Goal: Task Accomplishment & Management: Manage account settings

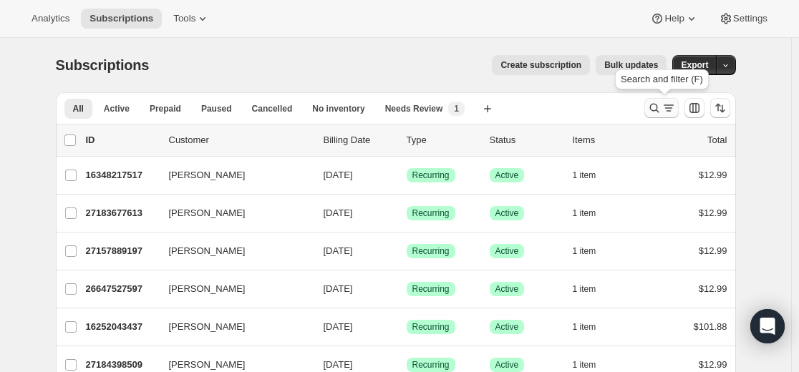
click at [476, 107] on icon "Search and filter results" at bounding box center [654, 108] width 9 height 9
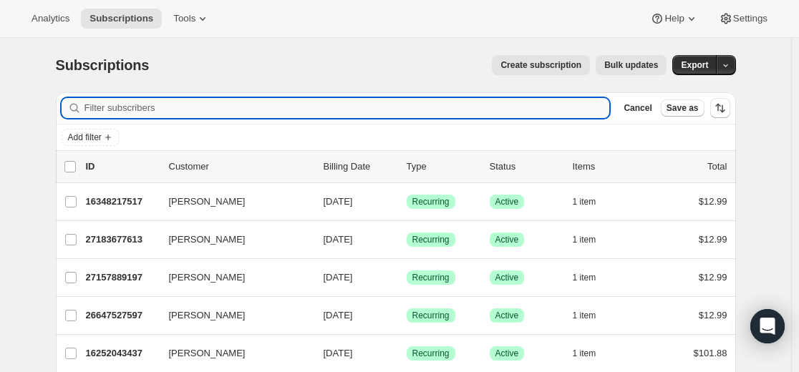
click at [392, 102] on input "Filter subscribers" at bounding box center [348, 108] width 526 height 20
type input "[EMAIL_ADDRESS][DOMAIN_NAME]"
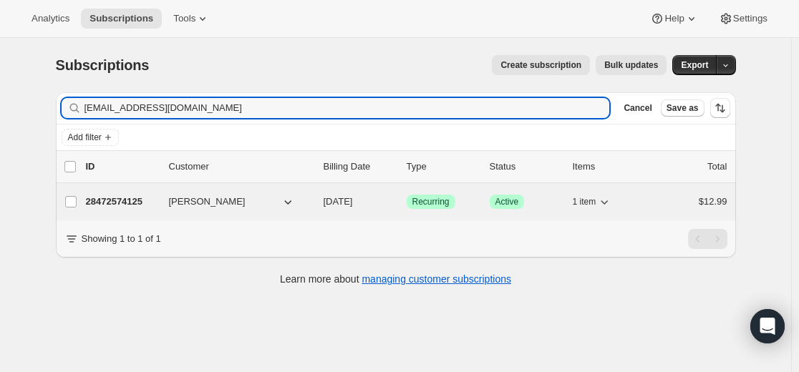
click at [112, 198] on p "28472574125" at bounding box center [122, 202] width 72 height 14
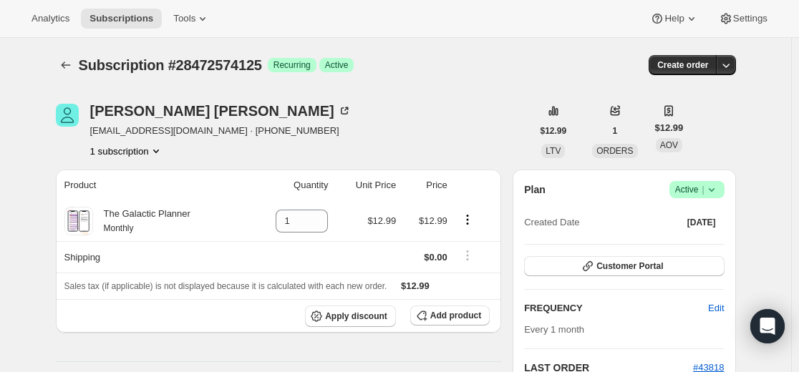
click at [476, 192] on icon at bounding box center [712, 190] width 14 height 14
click at [476, 244] on span "Cancel subscription" at bounding box center [695, 242] width 81 height 11
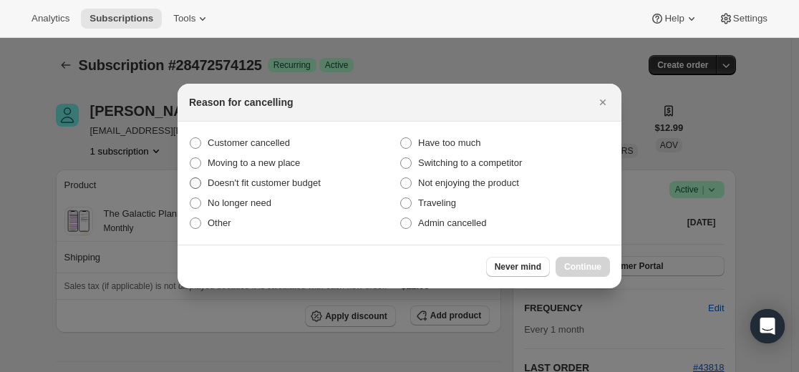
drag, startPoint x: 286, startPoint y: 142, endPoint x: 385, endPoint y: 176, distance: 104.6
click at [286, 143] on span "Customer cancelled" at bounding box center [249, 143] width 82 height 11
click at [190, 138] on input "Customer cancelled" at bounding box center [190, 138] width 1 height 1
radio input "true"
click at [476, 269] on span "Continue" at bounding box center [582, 266] width 37 height 11
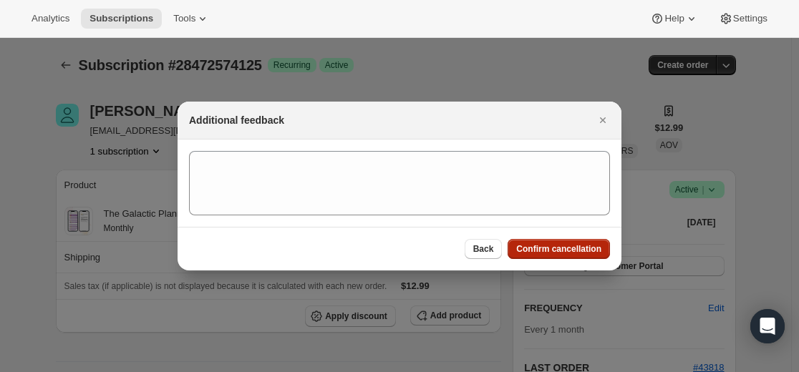
click at [476, 249] on span "Confirm cancellation" at bounding box center [558, 248] width 85 height 11
